Goal: Task Accomplishment & Management: Manage account settings

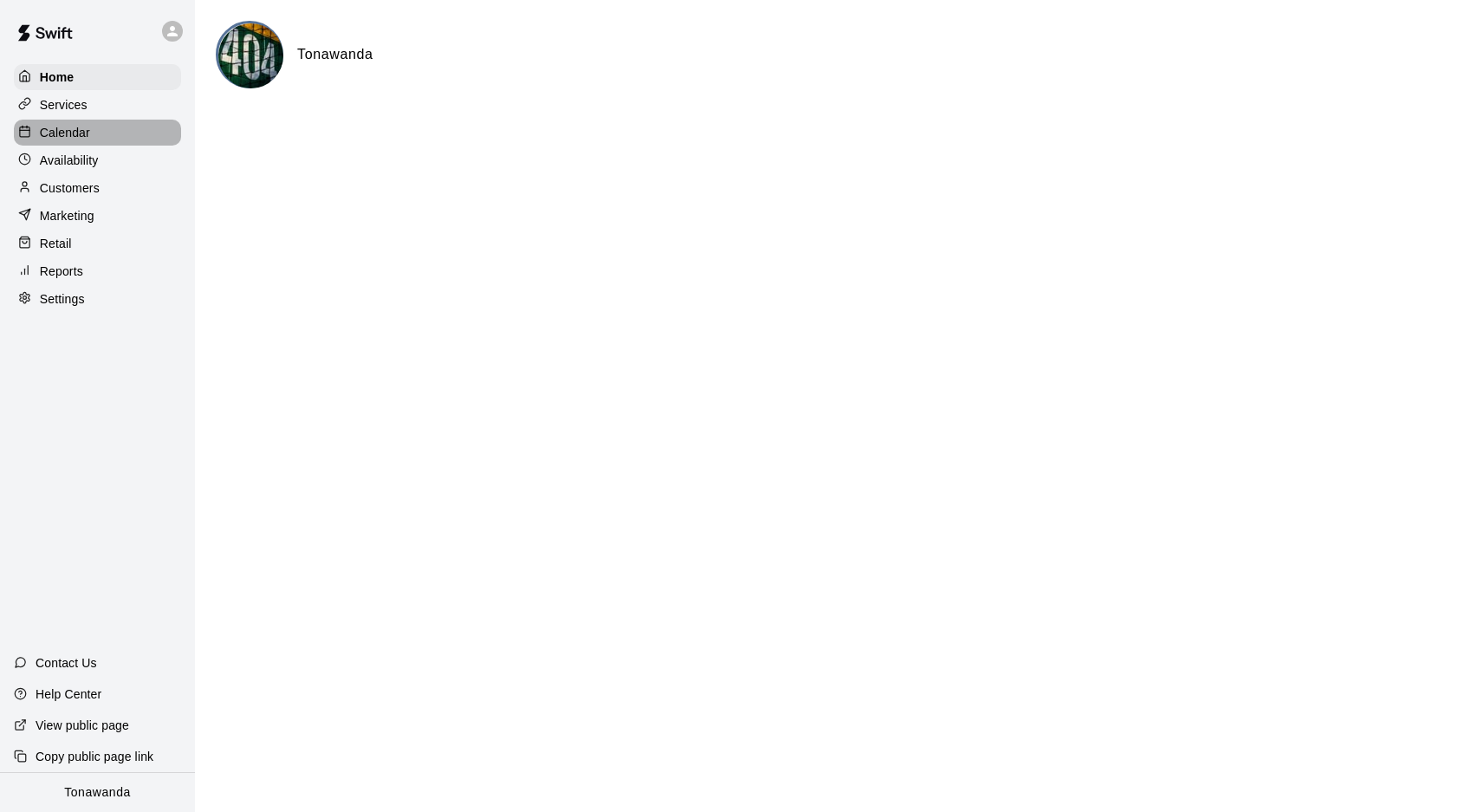
click at [63, 131] on p "Calendar" at bounding box center [65, 132] width 51 height 17
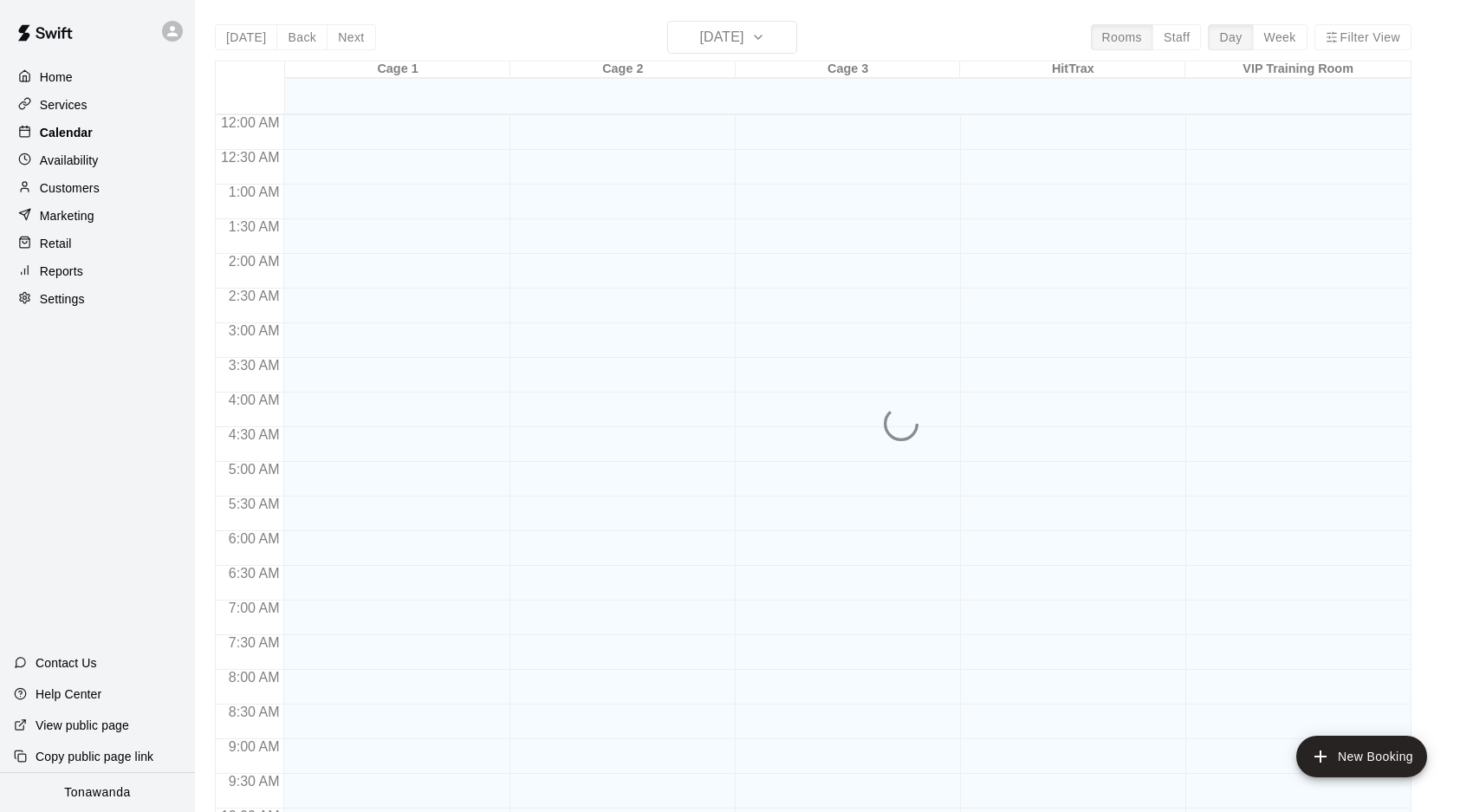
scroll to position [896, 0]
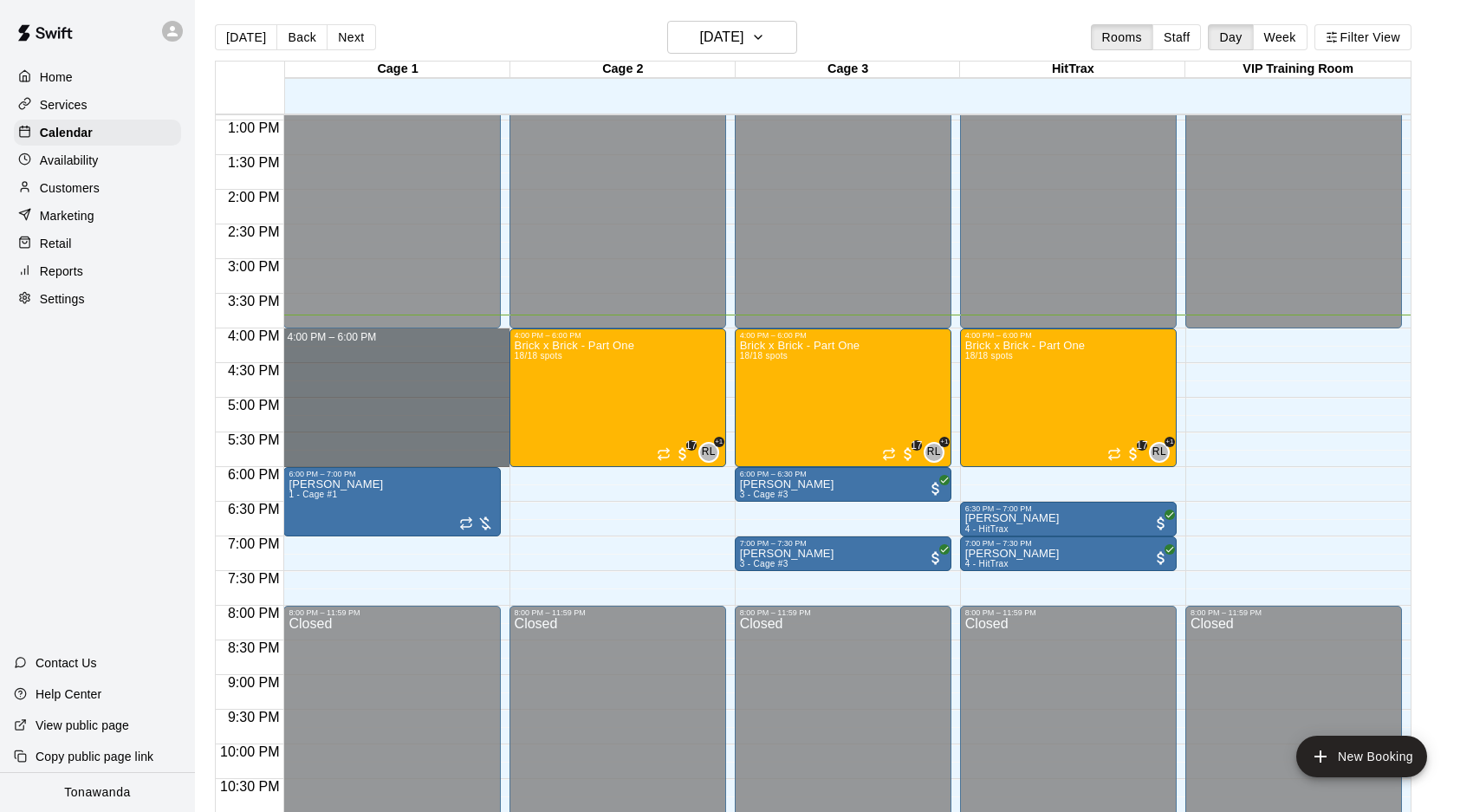
drag, startPoint x: 454, startPoint y: 337, endPoint x: 445, endPoint y: 456, distance: 119.3
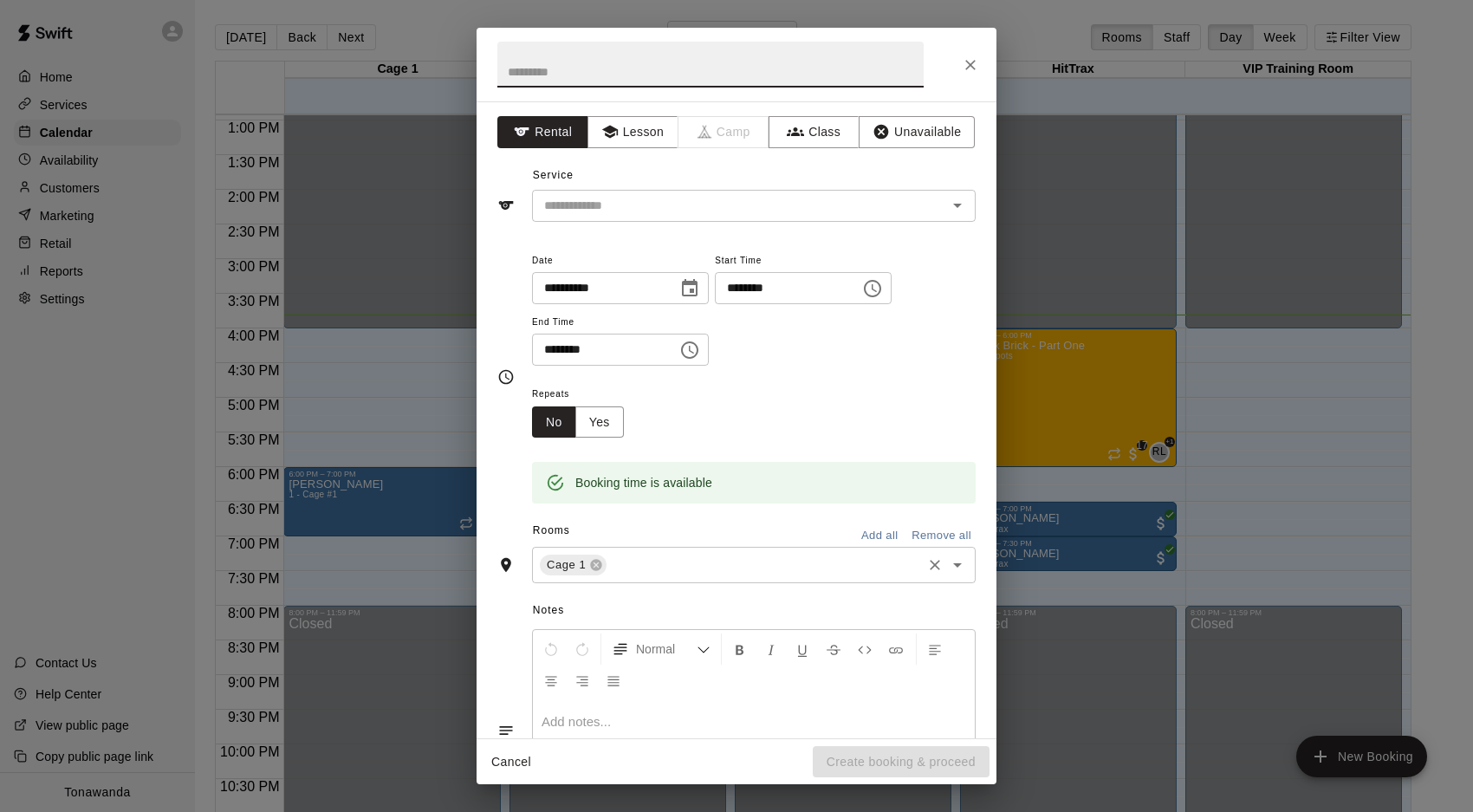
click at [885, 534] on button "Add all" at bounding box center [879, 536] width 55 height 27
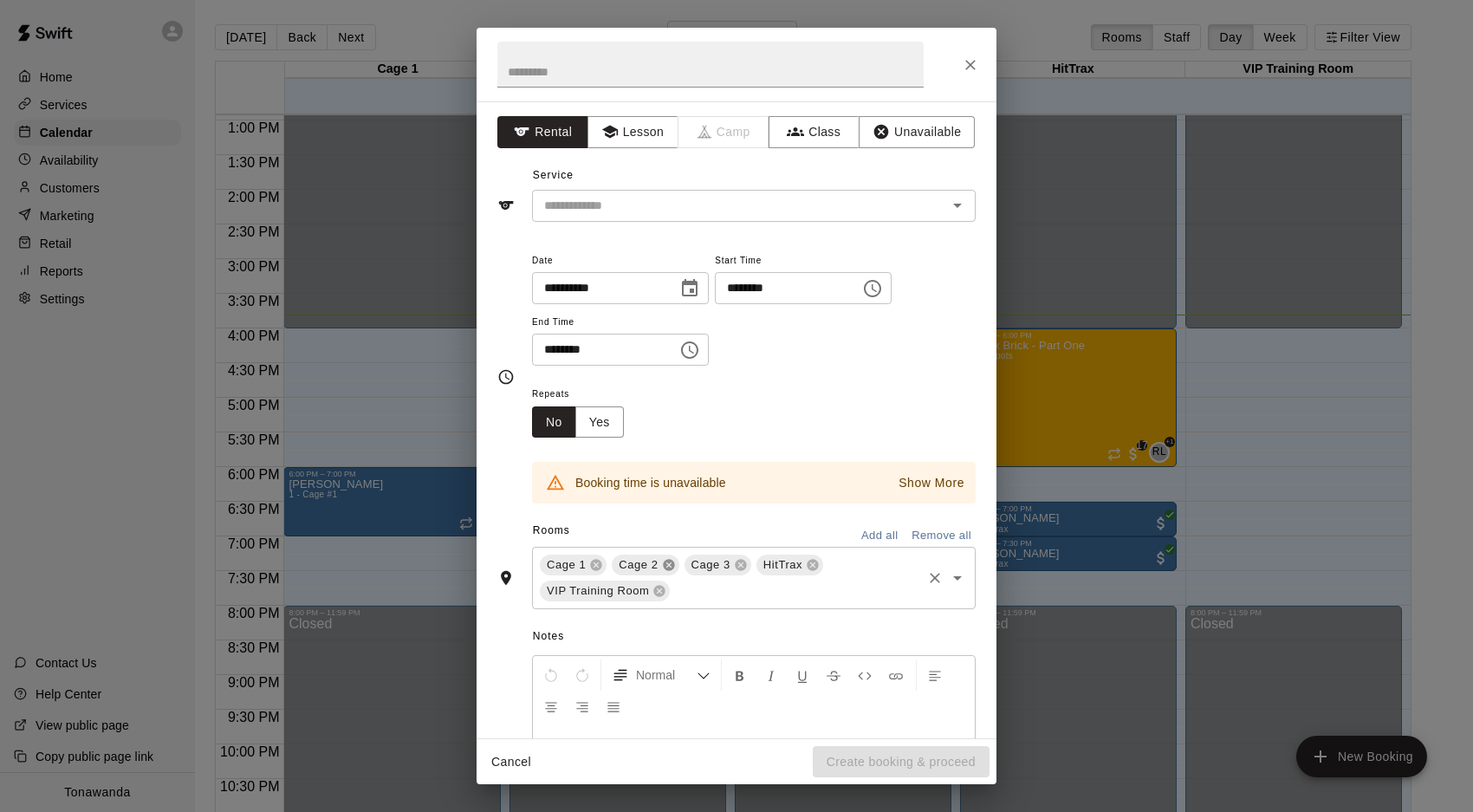
click at [672, 560] on icon at bounding box center [668, 565] width 11 height 11
click at [667, 564] on icon at bounding box center [668, 564] width 14 height 14
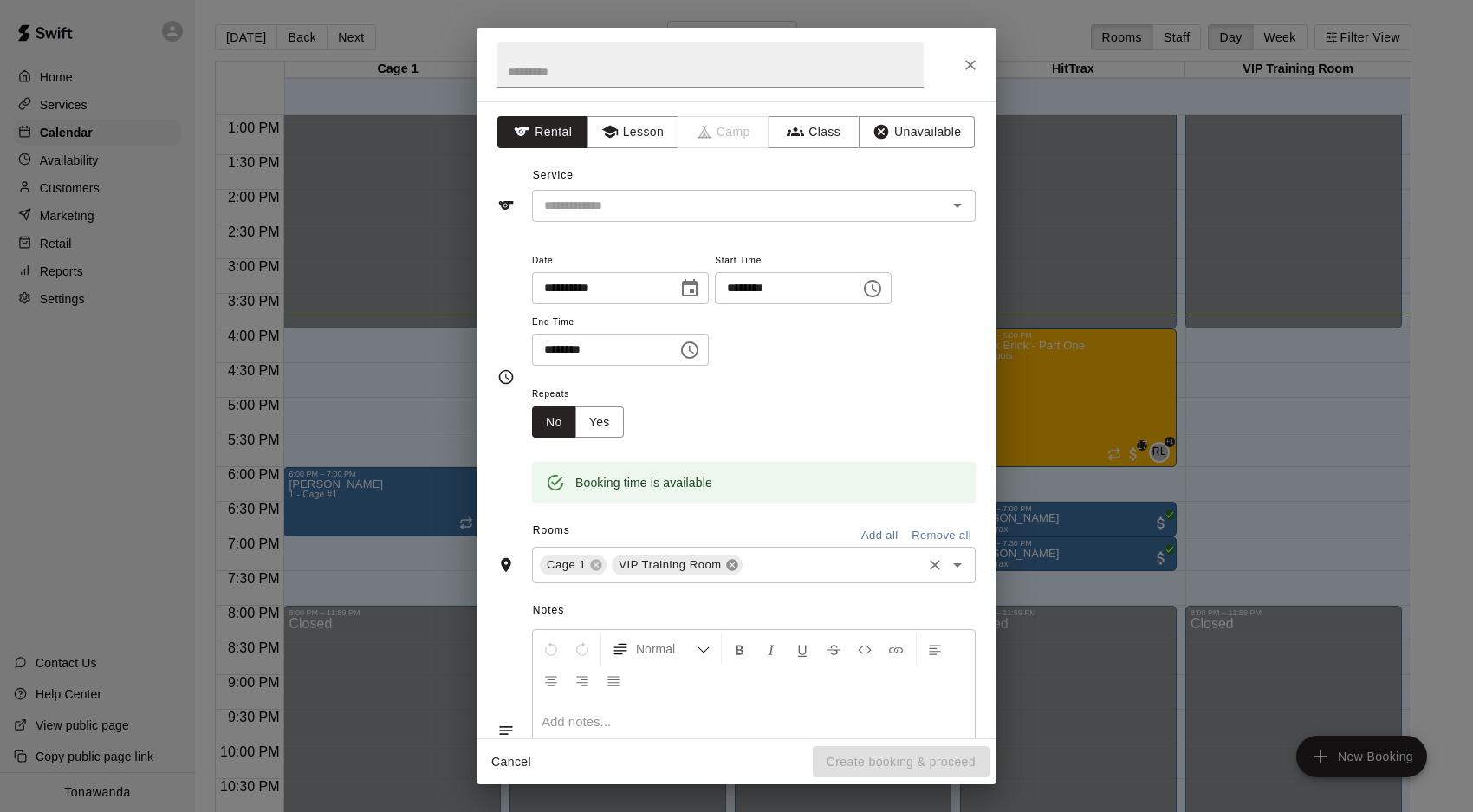
click at [732, 568] on icon at bounding box center [732, 565] width 11 height 11
click at [905, 138] on button "Unavailable" at bounding box center [917, 131] width 116 height 32
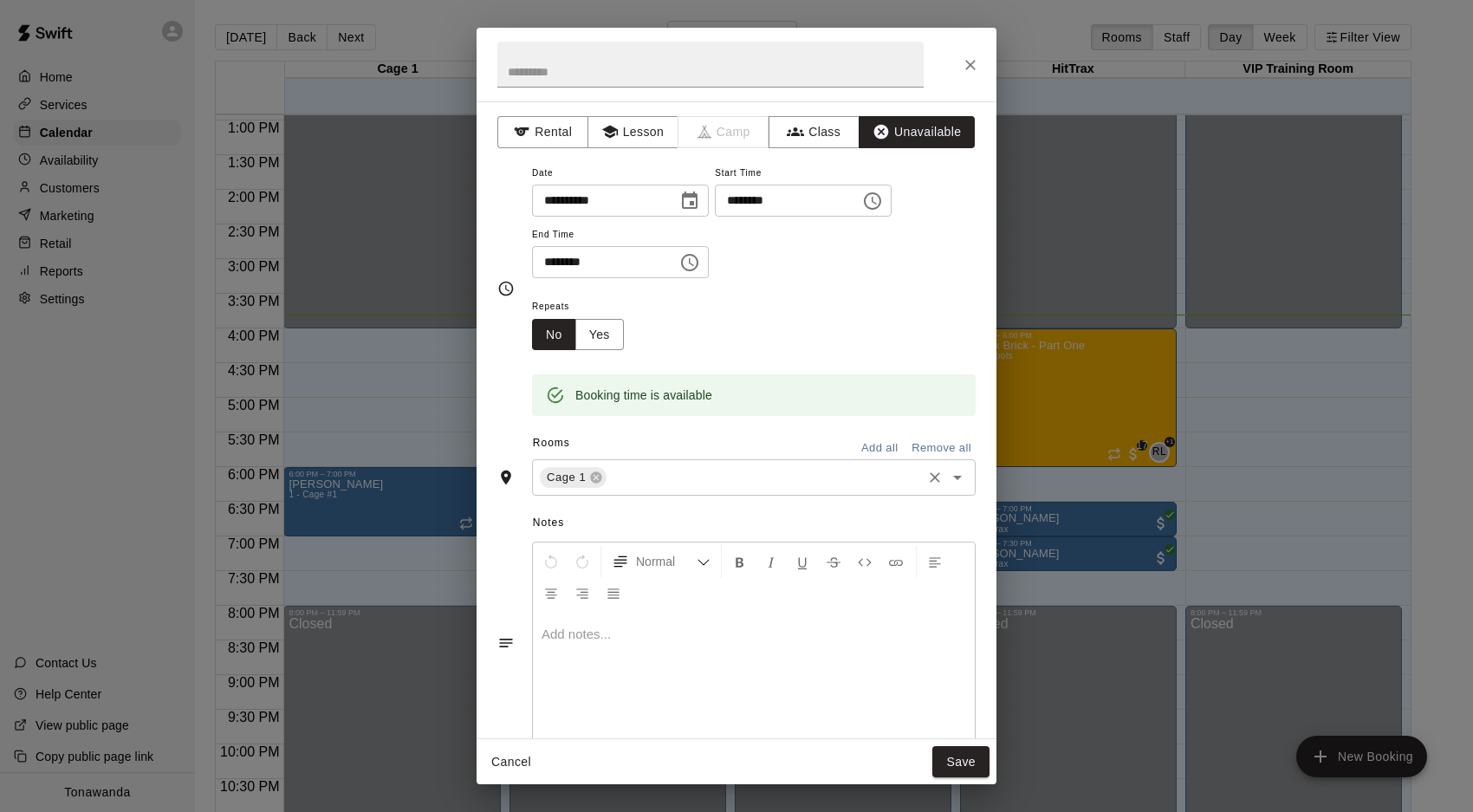
click at [958, 762] on button "Save" at bounding box center [961, 761] width 57 height 32
